Goal: Information Seeking & Learning: Learn about a topic

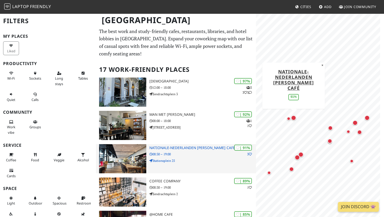
click at [187, 156] on p "08:30 – 19:00" at bounding box center [202, 154] width 107 height 5
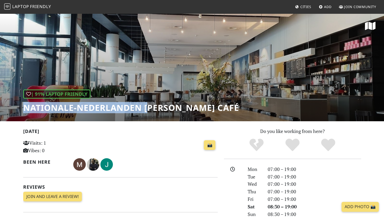
drag, startPoint x: 150, startPoint y: 99, endPoint x: 155, endPoint y: 74, distance: 25.8
click at [155, 74] on div "| 91% Laptop Friendly Nationale-Nederlanden Douwe Egberts Café" at bounding box center [192, 67] width 384 height 108
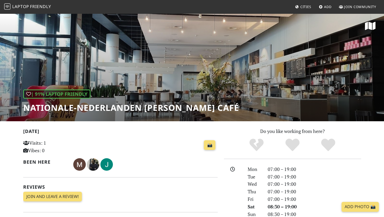
click at [167, 159] on div at bounding box center [145, 165] width 144 height 13
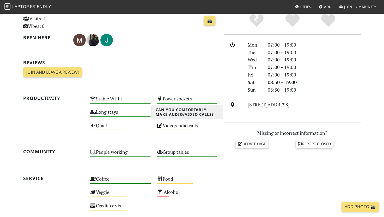
scroll to position [125, 0]
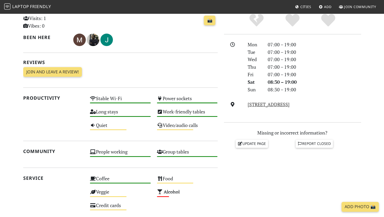
click at [245, 181] on div "Do you like working from here? Mon 07:00 – 19:00 Tue 07:00 – 19:00 Wed 07:00 – …" at bounding box center [292, 149] width 143 height 293
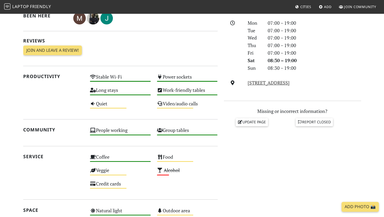
scroll to position [147, 0]
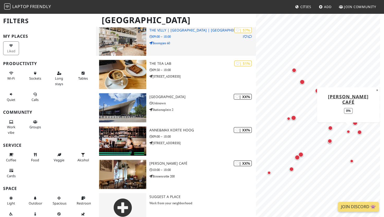
scroll to position [452, 0]
